Goal: Task Accomplishment & Management: Manage account settings

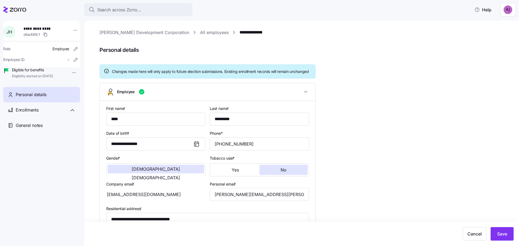
click at [508, 10] on html "**********" at bounding box center [259, 121] width 519 height 243
click at [496, 34] on div "Log out" at bounding box center [493, 33] width 21 height 6
